Goal: Task Accomplishment & Management: Complete application form

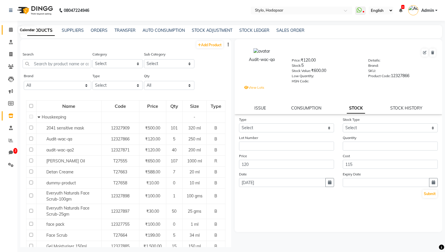
click at [9, 30] on icon at bounding box center [11, 29] width 4 height 4
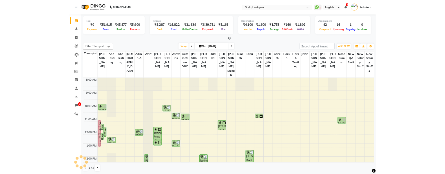
scroll to position [119, 0]
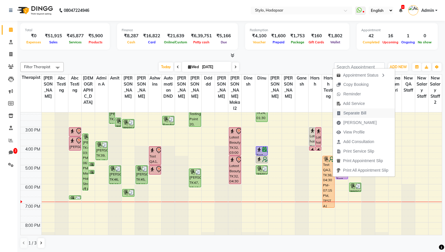
click at [357, 112] on span "Separate Bill" at bounding box center [354, 113] width 23 height 6
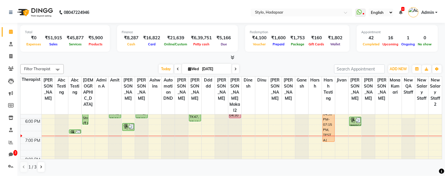
scroll to position [197, 0]
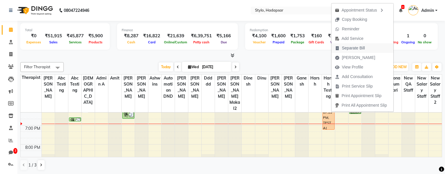
click at [351, 49] on span "Separate Bill" at bounding box center [353, 48] width 23 height 6
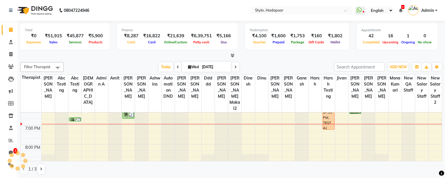
scroll to position [193, 0]
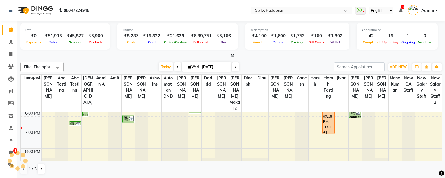
click at [258, 131] on div "8:00 AM 9:00 AM 10:00 AM 11:00 AM 12:00 PM 1:00 PM 2:00 PM 3:00 PM 4:00 PM 5:00…" at bounding box center [231, 44] width 421 height 248
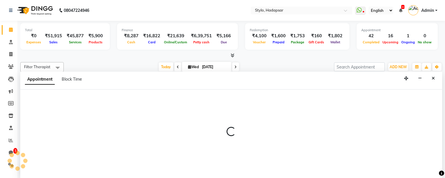
scroll to position [0, 0]
select select "5394"
select select "tentative"
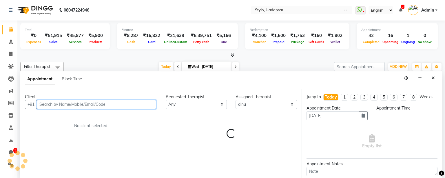
select select "1155"
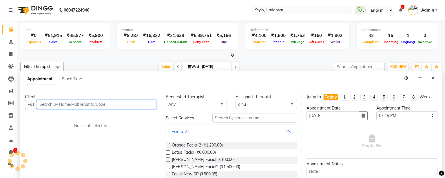
click at [90, 106] on input "text" at bounding box center [96, 104] width 119 height 9
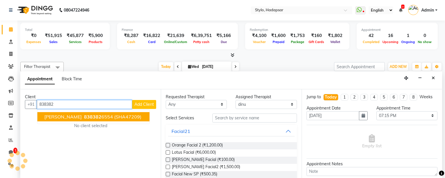
click at [114, 118] on span "(SHA47209)" at bounding box center [127, 117] width 27 height 6
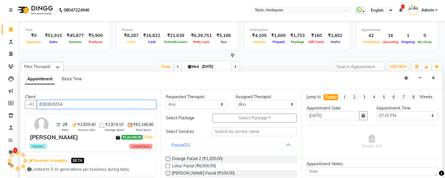
type input "8383826554"
click at [167, 157] on label at bounding box center [168, 159] width 4 height 4
click at [167, 158] on input "checkbox" at bounding box center [168, 160] width 4 height 4
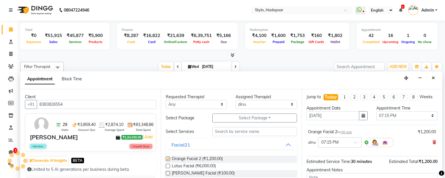
checkbox input "false"
click at [273, 106] on select "Select AAAb aadi [PERSON_NAME] abc testing Abc testing abhi Admin A Amit Ankit …" at bounding box center [265, 104] width 61 height 9
select select "5396"
click at [235, 100] on select "Select AAAb aadi [PERSON_NAME] abc testing Abc testing abhi Admin A Amit Ankit …" at bounding box center [265, 104] width 61 height 9
click at [168, 174] on label at bounding box center [168, 173] width 4 height 4
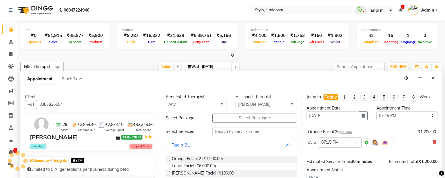
click at [168, 174] on input "checkbox" at bounding box center [168, 174] width 4 height 4
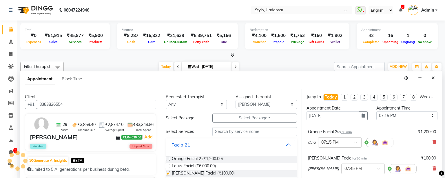
checkbox input "false"
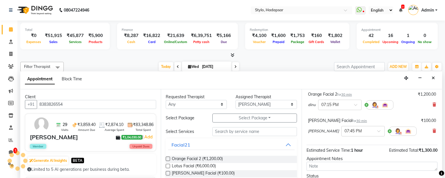
scroll to position [84, 0]
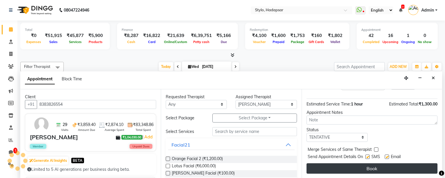
click at [369, 166] on button "Book" at bounding box center [371, 169] width 131 height 10
